Goal: Task Accomplishment & Management: Use online tool/utility

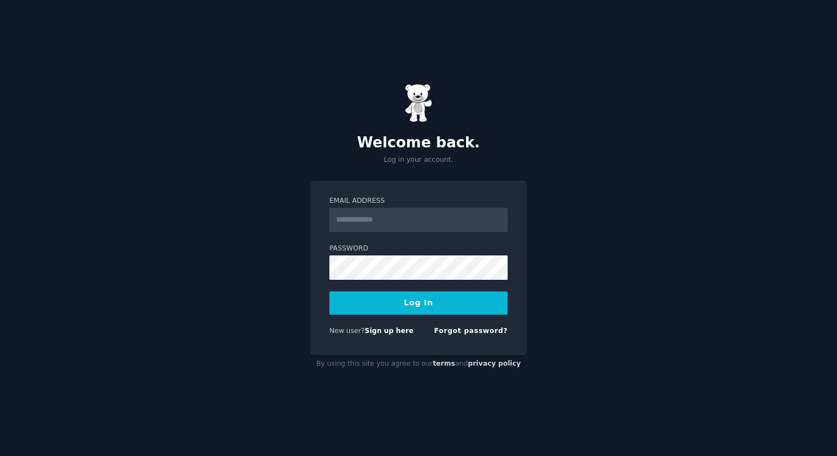
click at [407, 223] on input "Email Address" at bounding box center [418, 220] width 178 height 24
type input "**********"
click at [384, 329] on link "Sign up here" at bounding box center [389, 331] width 49 height 8
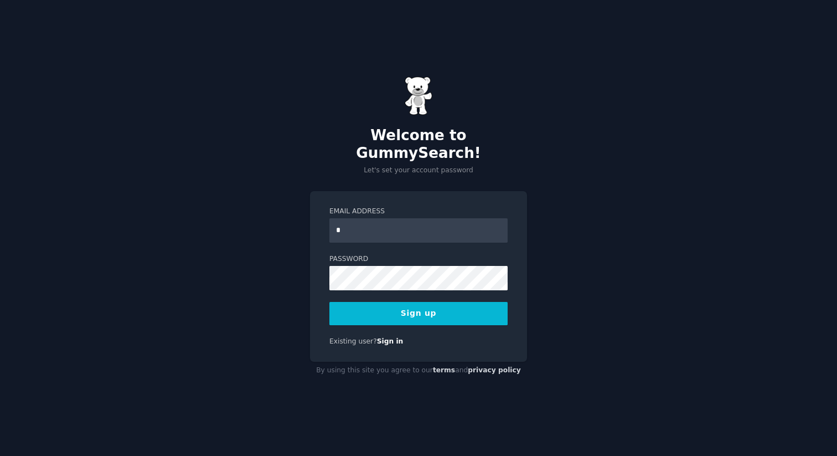
type input "**********"
click at [252, 269] on div "**********" at bounding box center [418, 228] width 837 height 456
click at [436, 306] on button "Sign up" at bounding box center [418, 313] width 178 height 23
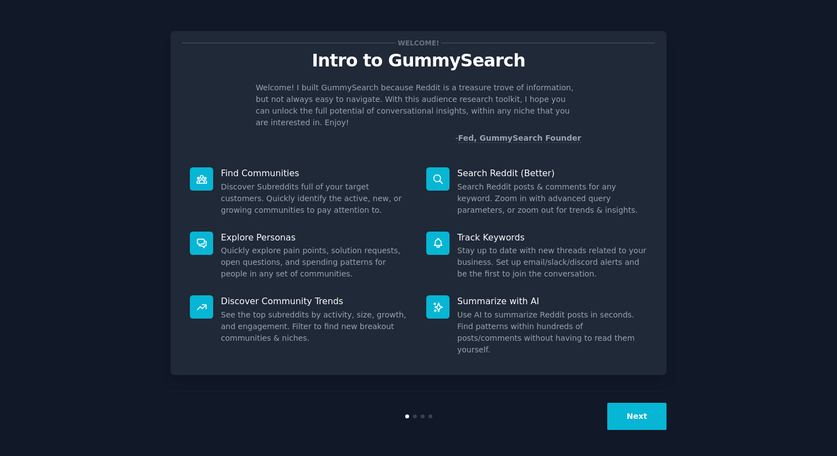
click at [621, 415] on button "Next" at bounding box center [636, 416] width 59 height 27
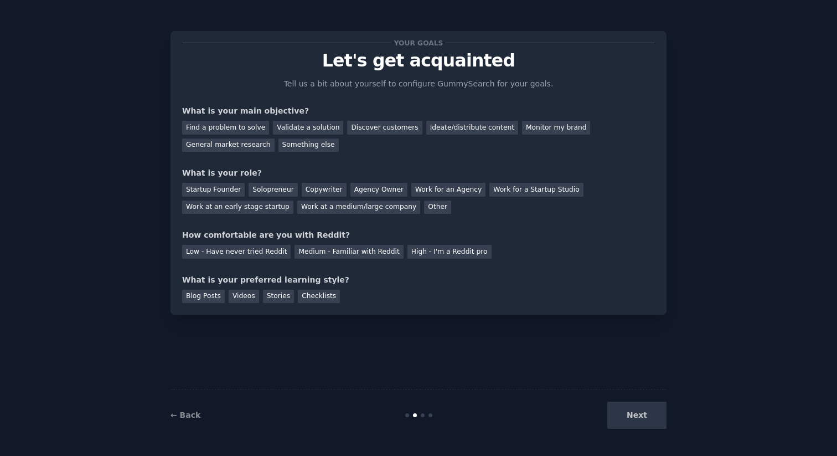
click at [619, 421] on div "Next" at bounding box center [584, 414] width 166 height 27
click at [548, 122] on div "Monitor my brand" at bounding box center [556, 128] width 68 height 14
click at [424, 207] on div "Other" at bounding box center [437, 207] width 27 height 14
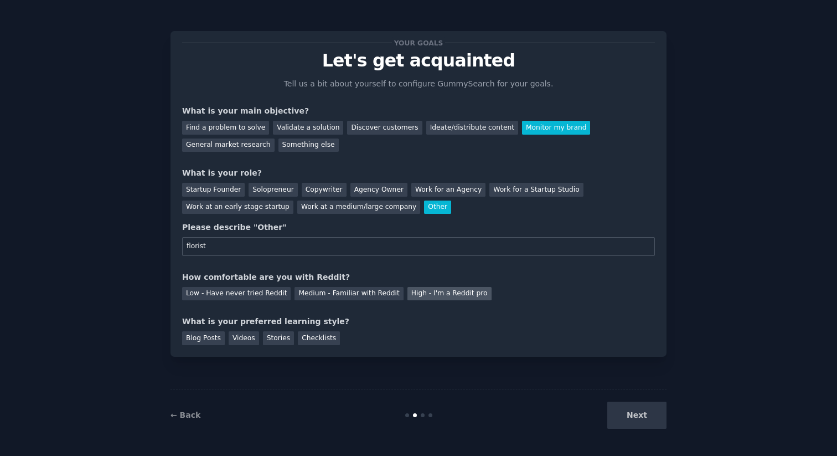
type input "florist"
click at [425, 293] on div "High - I'm a Reddit pro" at bounding box center [450, 294] width 84 height 14
click at [312, 342] on div "Checklists" at bounding box center [319, 338] width 42 height 14
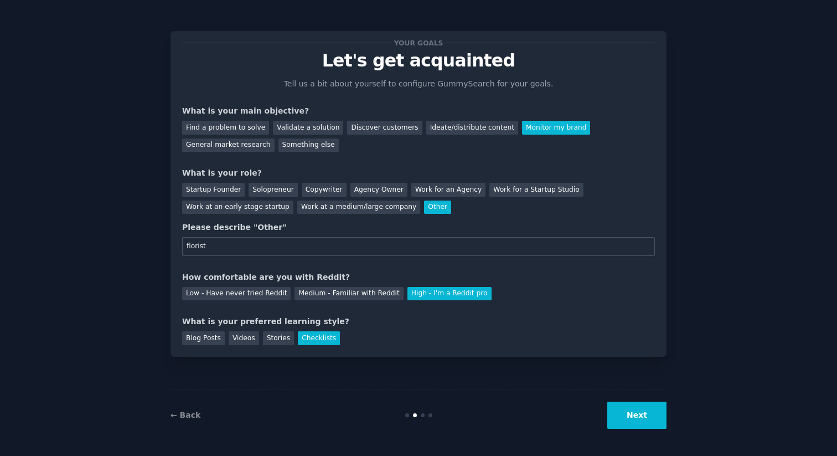
click at [648, 422] on button "Next" at bounding box center [636, 414] width 59 height 27
click at [633, 416] on div "Next" at bounding box center [584, 414] width 166 height 27
click at [612, 331] on div "Blog Posts Videos Stories Checklists" at bounding box center [418, 336] width 473 height 18
click at [495, 242] on input "florist" at bounding box center [418, 246] width 473 height 19
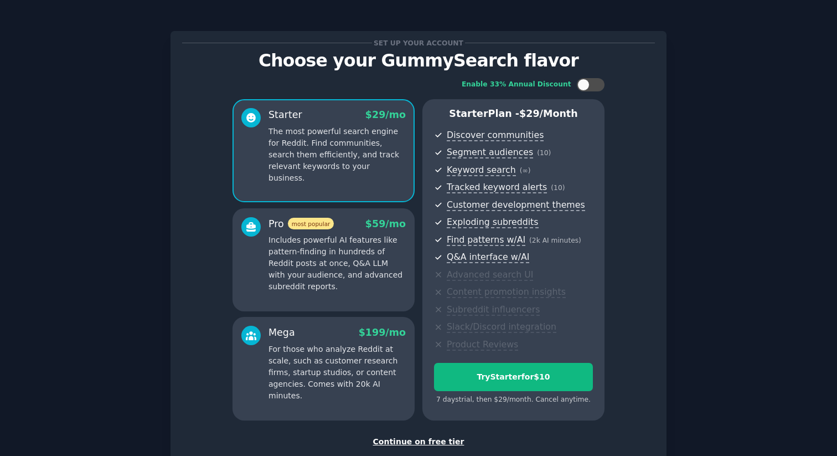
click at [622, 416] on div "Enable 33% Annual Discount Starter $ 29 /mo The most powerful search engine for…" at bounding box center [418, 249] width 473 height 358
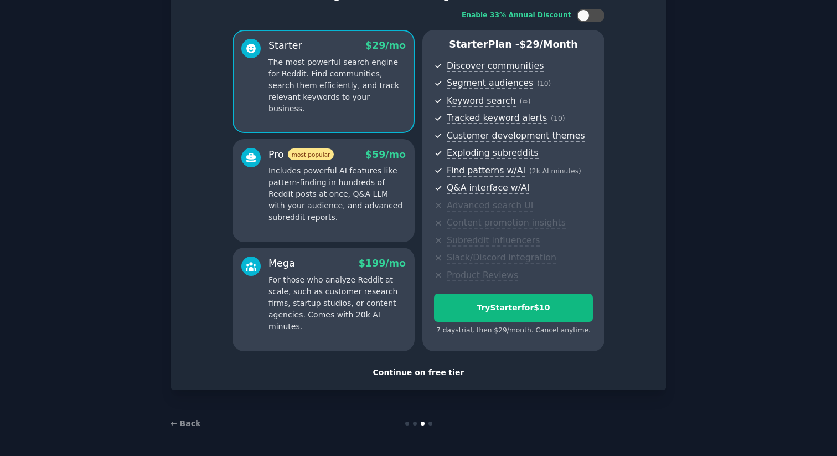
click at [410, 373] on div "Continue on free tier" at bounding box center [418, 373] width 473 height 12
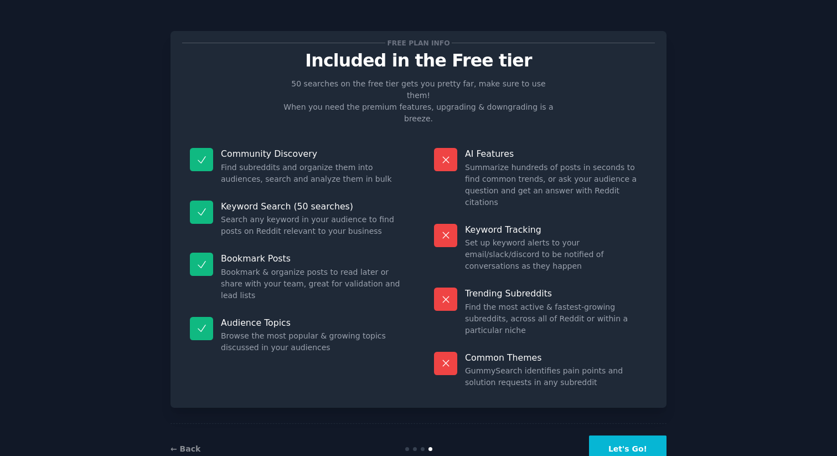
click at [636, 435] on button "Let's Go!" at bounding box center [628, 448] width 78 height 27
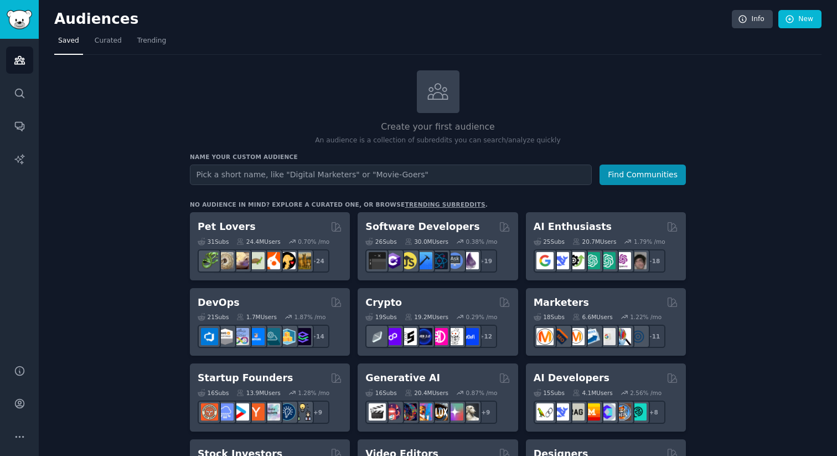
click at [298, 176] on input "text" at bounding box center [391, 174] width 402 height 20
type input "florist"
drag, startPoint x: 271, startPoint y: 173, endPoint x: 164, endPoint y: 170, distance: 106.4
type input "event planner"
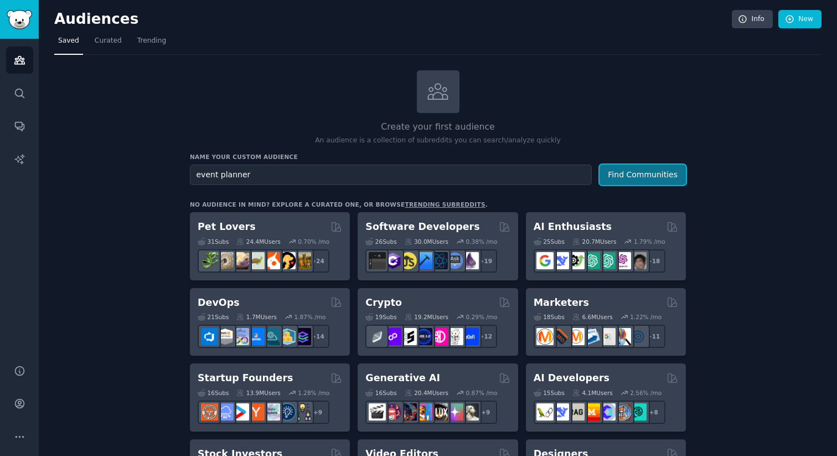
click at [621, 178] on button "Find Communities" at bounding box center [643, 174] width 86 height 20
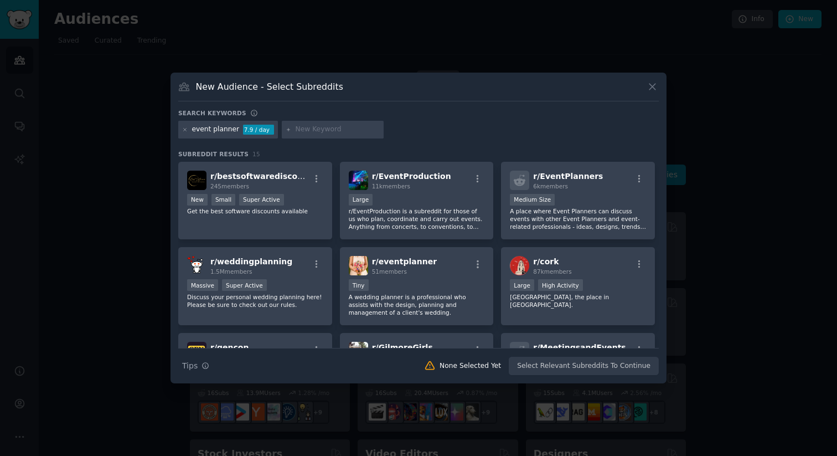
drag, startPoint x: 660, startPoint y: 198, endPoint x: 660, endPoint y: 206, distance: 7.8
click at [660, 206] on div "New Audience - Select Subreddits Search keywords event planner 7.9 / day Subred…" at bounding box center [419, 228] width 496 height 311
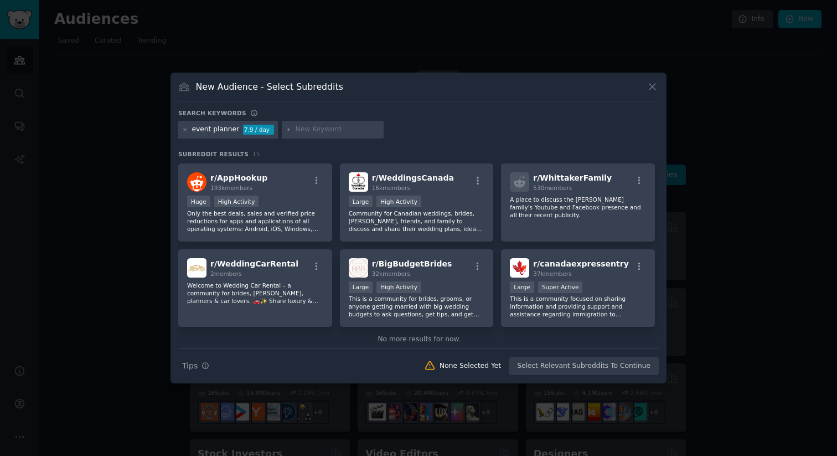
scroll to position [272, 0]
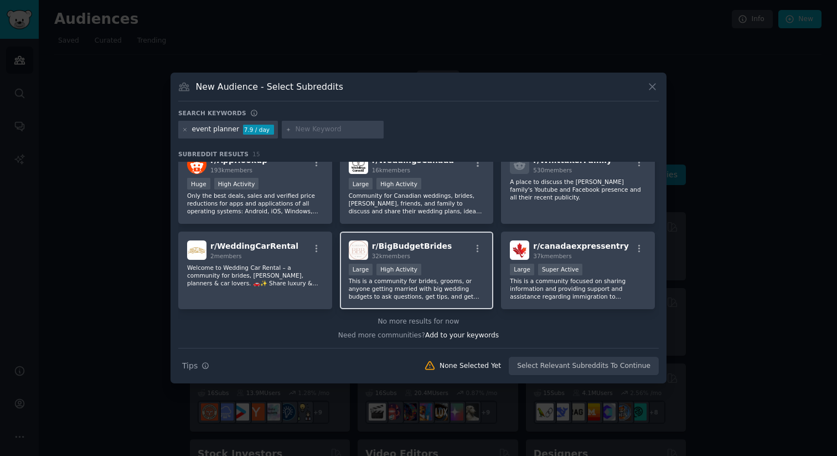
click at [456, 282] on p "This is a community for brides, grooms, or anyone getting married with big wedd…" at bounding box center [417, 288] width 136 height 23
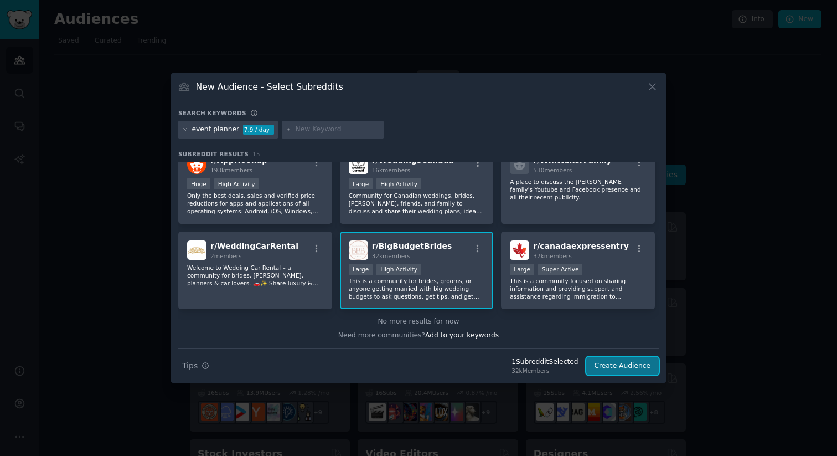
click at [627, 362] on button "Create Audience" at bounding box center [622, 366] width 73 height 19
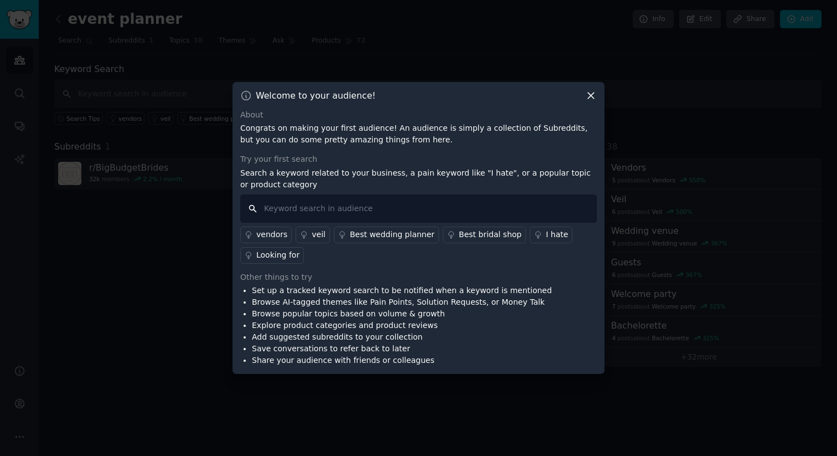
click at [384, 212] on input "text" at bounding box center [418, 208] width 357 height 28
type input "florist"
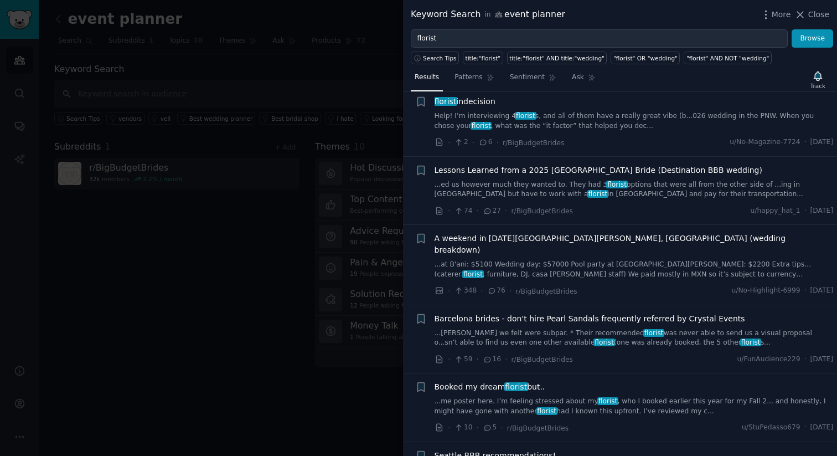
scroll to position [228, 0]
